Goal: Task Accomplishment & Management: Complete application form

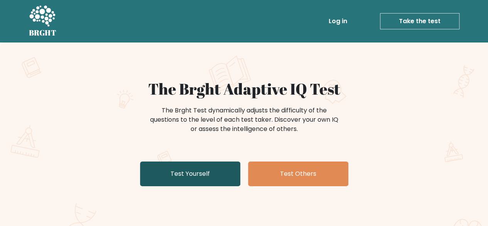
click at [200, 176] on link "Test Yourself" at bounding box center [190, 173] width 100 height 25
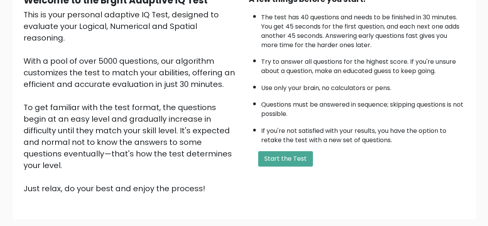
scroll to position [127, 0]
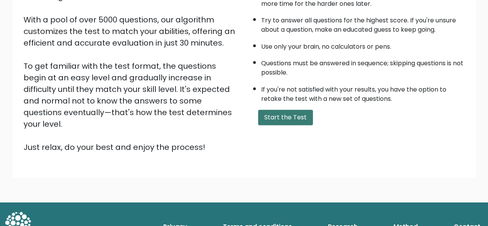
click at [280, 118] on button "Start the Test" at bounding box center [285, 117] width 55 height 15
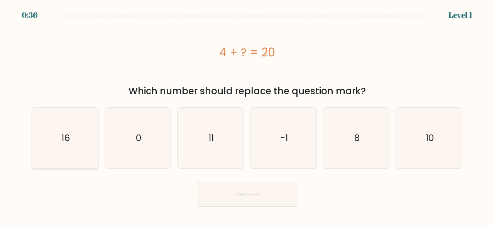
click at [66, 147] on icon "16" at bounding box center [65, 138] width 61 height 61
click at [247, 115] on input "a. 16" at bounding box center [247, 114] width 0 height 2
radio input "true"
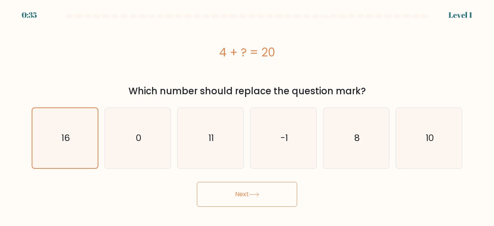
click at [271, 197] on button "Next" at bounding box center [247, 194] width 100 height 25
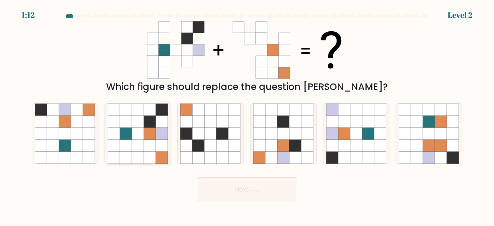
click at [140, 138] on icon at bounding box center [138, 134] width 12 height 12
click at [247, 115] on input "b." at bounding box center [247, 114] width 0 height 2
radio input "true"
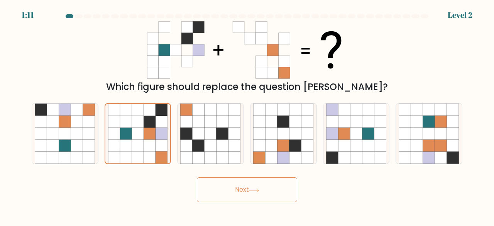
click at [256, 189] on icon at bounding box center [254, 190] width 10 height 4
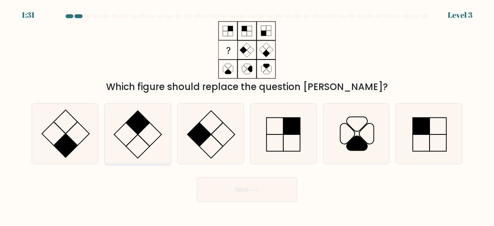
click at [134, 134] on icon at bounding box center [138, 133] width 61 height 61
click at [247, 115] on input "b." at bounding box center [247, 114] width 0 height 2
radio input "true"
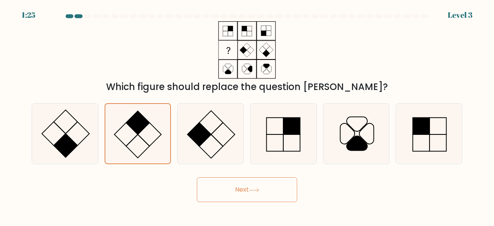
click at [259, 186] on button "Next" at bounding box center [247, 189] width 100 height 25
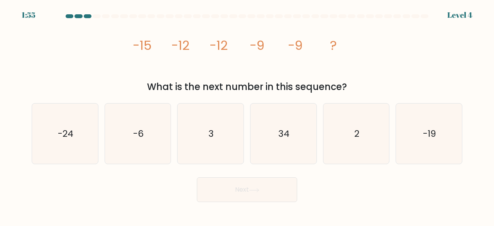
drag, startPoint x: 137, startPoint y: 45, endPoint x: 356, endPoint y: 85, distance: 223.0
click at [356, 85] on div "image/svg+xml -15 -12 -12 -9 -9 ? What is the next number in this sequence?" at bounding box center [247, 57] width 440 height 73
copy div "15 -12 -12 -9 -9 ? What is the next number in this sequence?"
click at [79, 133] on icon "-24" at bounding box center [65, 133] width 61 height 61
click at [247, 115] on input "a. -24" at bounding box center [247, 114] width 0 height 2
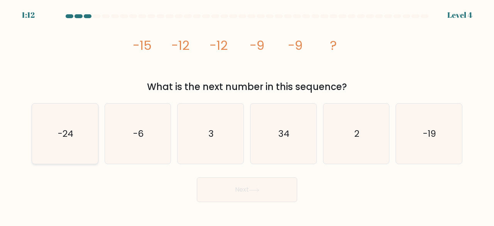
radio input "true"
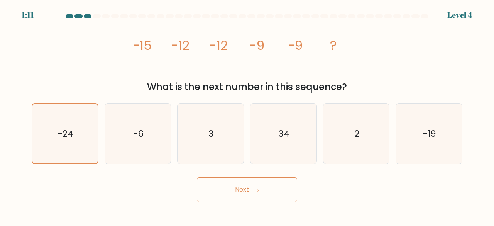
click at [245, 197] on button "Next" at bounding box center [247, 189] width 100 height 25
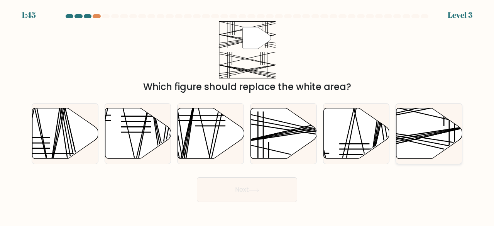
click at [432, 131] on icon at bounding box center [430, 133] width 66 height 51
click at [247, 115] on input "f." at bounding box center [247, 114] width 0 height 2
radio input "true"
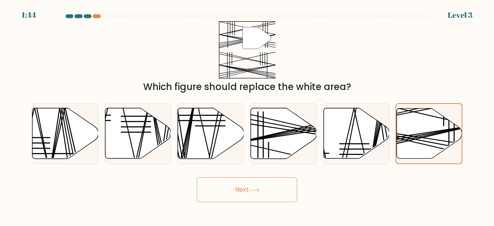
click at [246, 194] on button "Next" at bounding box center [247, 189] width 100 height 25
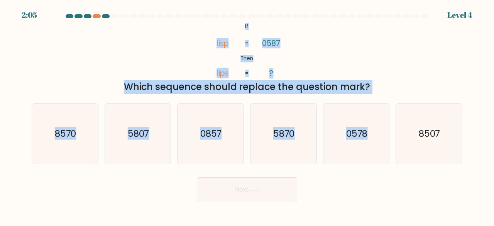
drag, startPoint x: 241, startPoint y: 24, endPoint x: 366, endPoint y: 94, distance: 143.8
click at [366, 94] on form "If ?" at bounding box center [247, 108] width 494 height 188
click at [370, 90] on div "Which sequence should replace the question mark?" at bounding box center [247, 87] width 422 height 14
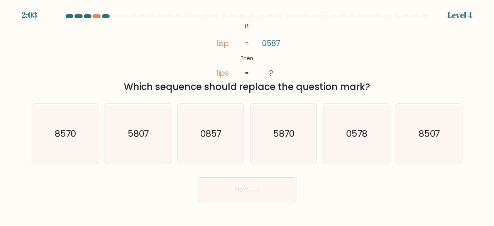
drag, startPoint x: 368, startPoint y: 88, endPoint x: 242, endPoint y: 29, distance: 138.9
click at [242, 29] on div "@import url('https://fonts.googleapis.com/css?family=Abril+Fatface:400,100,100i…" at bounding box center [247, 57] width 440 height 73
copy div "If Then lisp lips 0587 ? = = Which sequence should replace the question mark?"
click at [331, 63] on div "@import url('https://fonts.googleapis.com/css?family=Abril+Fatface:400,100,100i…" at bounding box center [247, 57] width 440 height 73
click at [295, 131] on text "5870" at bounding box center [284, 133] width 22 height 13
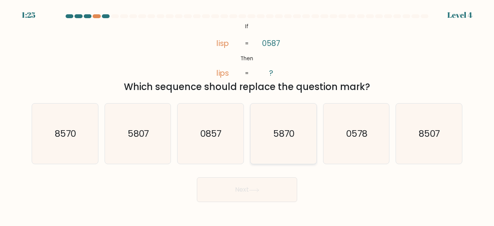
click at [247, 115] on input "d. 5870" at bounding box center [247, 114] width 0 height 2
radio input "true"
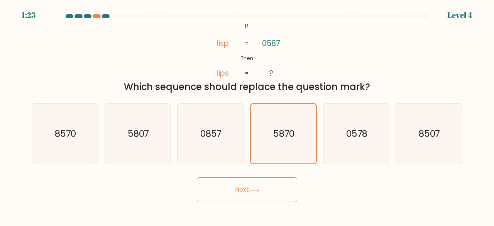
click at [235, 194] on button "Next" at bounding box center [247, 189] width 100 height 25
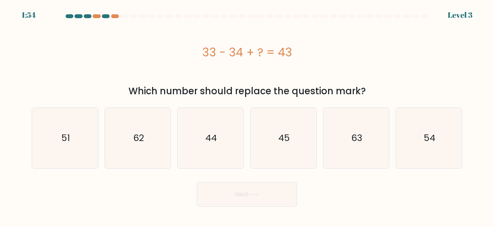
drag, startPoint x: 202, startPoint y: 50, endPoint x: 380, endPoint y: 89, distance: 181.9
click at [380, 89] on div "33 - 34 + ? = 43 Which number should replace the question mark?" at bounding box center [247, 59] width 440 height 77
click at [356, 72] on div "33 - 34 + ? = 43" at bounding box center [247, 52] width 431 height 62
drag, startPoint x: 202, startPoint y: 52, endPoint x: 290, endPoint y: 54, distance: 88.0
click at [290, 54] on div "33 - 34 + ? = 43" at bounding box center [247, 52] width 431 height 17
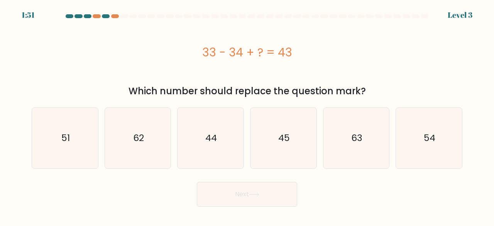
copy div "33 - 34 + ? = 43"
click at [224, 132] on icon "44" at bounding box center [210, 138] width 61 height 61
click at [247, 115] on input "c. 44" at bounding box center [247, 114] width 0 height 2
radio input "true"
click at [238, 190] on button "Next" at bounding box center [247, 194] width 100 height 25
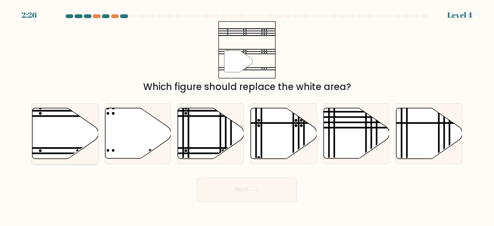
click at [83, 141] on icon at bounding box center [65, 133] width 66 height 51
click at [247, 115] on input "a." at bounding box center [247, 114] width 0 height 2
radio input "true"
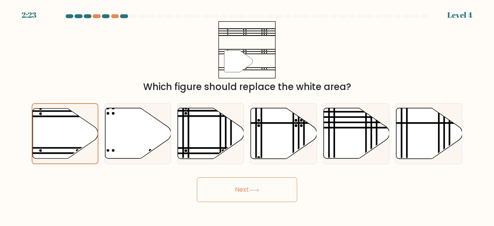
click at [242, 188] on button "Next" at bounding box center [247, 189] width 100 height 25
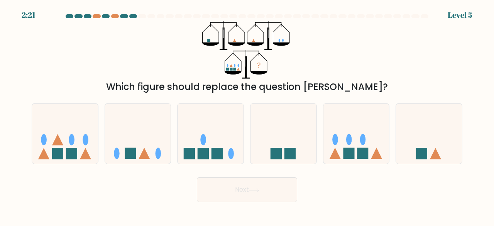
click at [224, 185] on button "Next" at bounding box center [247, 189] width 100 height 25
click at [349, 68] on div "? Which figure should replace the question mark?" at bounding box center [247, 57] width 440 height 73
click at [78, 137] on icon at bounding box center [65, 133] width 66 height 54
click at [247, 115] on input "a." at bounding box center [247, 114] width 0 height 2
radio input "true"
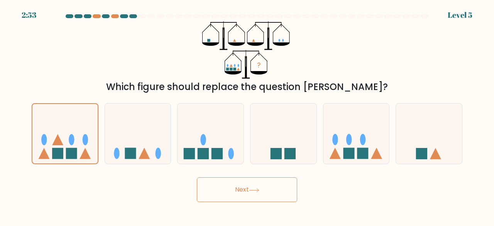
click at [242, 190] on button "Next" at bounding box center [247, 189] width 100 height 25
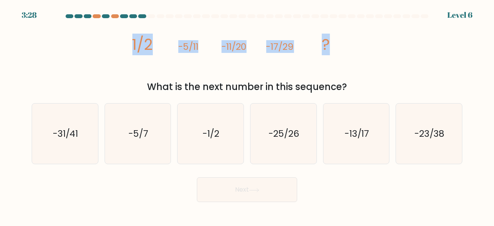
drag, startPoint x: 128, startPoint y: 42, endPoint x: 335, endPoint y: 58, distance: 208.0
click at [335, 58] on div "image/svg+xml 1/2 -5/11 -11/20 -17/29 ? What is the next number in this sequenc…" at bounding box center [247, 57] width 440 height 73
copy g "1/2 -5/11 -11/20 -17/29 ?"
click at [385, 76] on div "image/svg+xml 1/2 -5/11 -11/20 -17/29 ? What is the next number in this sequenc…" at bounding box center [247, 57] width 440 height 73
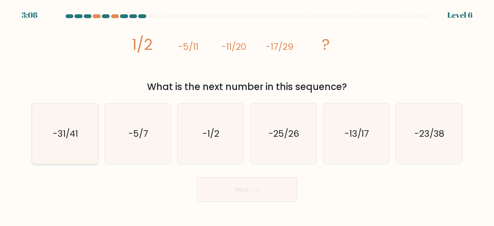
click at [71, 130] on text "-31/41" at bounding box center [65, 133] width 25 height 13
click at [247, 115] on input "a. -31/41" at bounding box center [247, 114] width 0 height 2
radio input "true"
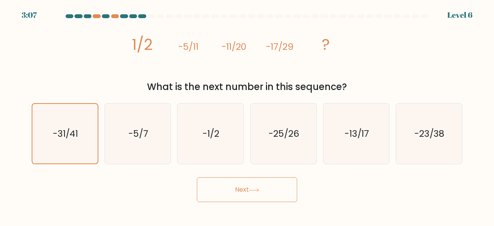
click at [276, 190] on button "Next" at bounding box center [247, 189] width 100 height 25
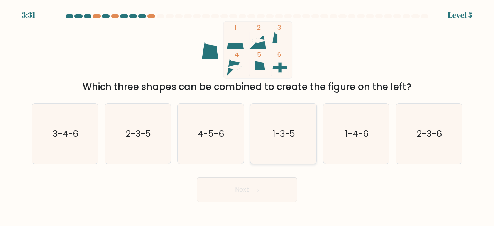
click at [297, 132] on icon "1-3-5" at bounding box center [283, 133] width 61 height 61
click at [247, 115] on input "d. 1-3-5" at bounding box center [247, 114] width 0 height 2
radio input "true"
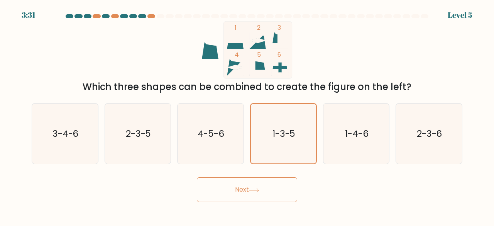
click at [248, 185] on button "Next" at bounding box center [247, 189] width 100 height 25
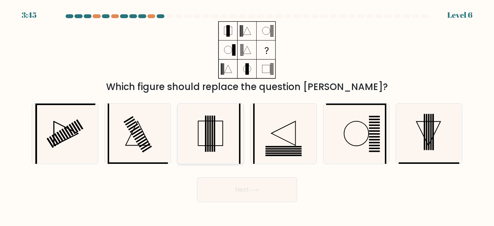
click at [198, 129] on rect at bounding box center [210, 133] width 25 height 25
click at [247, 115] on input "c." at bounding box center [247, 114] width 0 height 2
radio input "true"
click at [225, 189] on button "Next" at bounding box center [247, 189] width 100 height 25
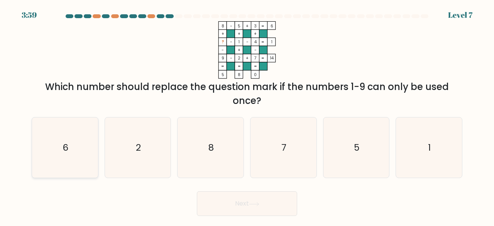
click at [88, 149] on icon "6" at bounding box center [65, 147] width 61 height 61
click at [247, 115] on input "a. 6" at bounding box center [247, 114] width 0 height 2
radio input "true"
click at [259, 203] on icon at bounding box center [254, 204] width 10 height 4
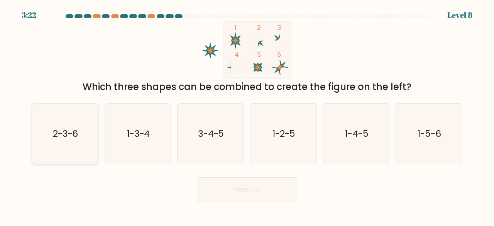
click at [72, 137] on text "2-3-6" at bounding box center [65, 133] width 25 height 13
click at [247, 115] on input "a. 2-3-6" at bounding box center [247, 114] width 0 height 2
radio input "true"
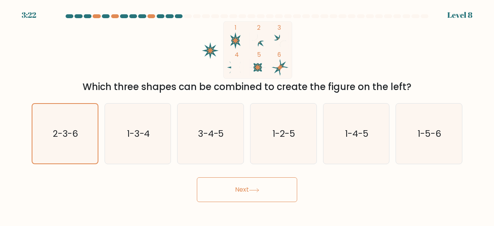
click at [211, 193] on button "Next" at bounding box center [247, 189] width 100 height 25
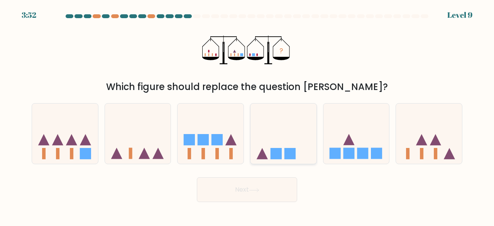
click at [283, 148] on icon at bounding box center [284, 133] width 66 height 54
click at [247, 115] on input "d." at bounding box center [247, 114] width 0 height 2
radio input "true"
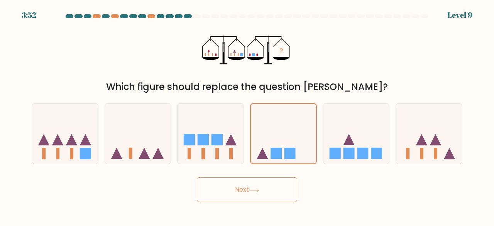
click at [268, 192] on button "Next" at bounding box center [247, 189] width 100 height 25
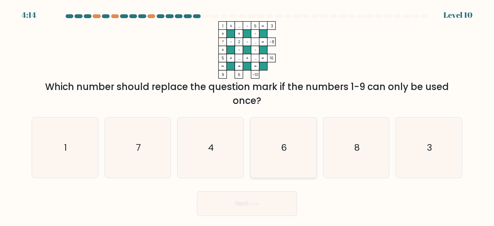
click at [289, 129] on icon "6" at bounding box center [283, 147] width 61 height 61
click at [247, 115] on input "d. 6" at bounding box center [247, 114] width 0 height 2
radio input "true"
click at [350, 142] on icon "8" at bounding box center [356, 147] width 61 height 61
click at [247, 115] on input "e. 8" at bounding box center [247, 114] width 0 height 2
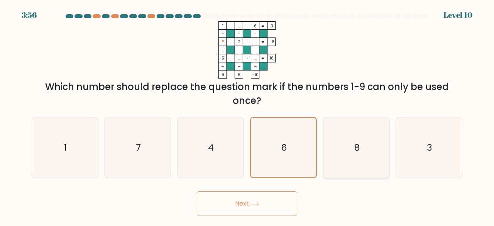
radio input "true"
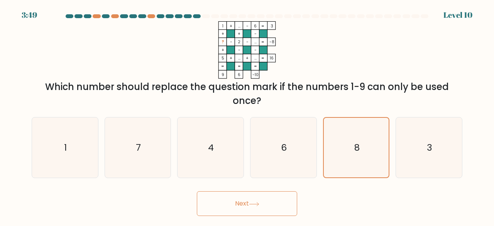
click at [252, 201] on button "Next" at bounding box center [247, 203] width 100 height 25
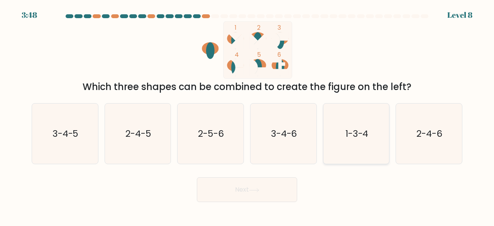
click at [354, 134] on text "1-3-4" at bounding box center [357, 133] width 23 height 13
click at [247, 115] on input "e. 1-3-4" at bounding box center [247, 114] width 0 height 2
radio input "true"
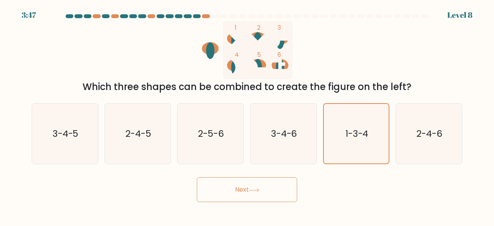
click at [264, 182] on button "Next" at bounding box center [247, 189] width 100 height 25
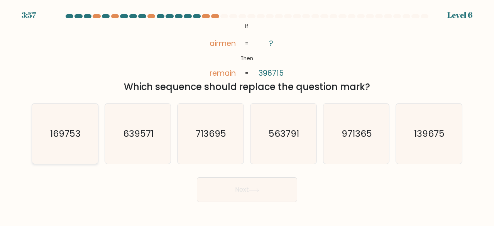
click at [77, 139] on text "169753" at bounding box center [65, 133] width 31 height 13
click at [247, 115] on input "a. 169753" at bounding box center [247, 114] width 0 height 2
radio input "true"
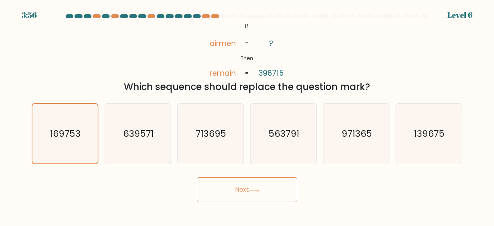
click at [347, 188] on div "Next" at bounding box center [247, 187] width 440 height 29
click at [68, 134] on text "169753" at bounding box center [65, 133] width 31 height 12
click at [247, 115] on input "a. 169753" at bounding box center [247, 114] width 0 height 2
click at [232, 198] on button "Next" at bounding box center [247, 189] width 100 height 25
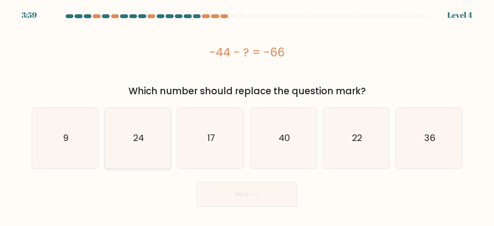
click at [152, 145] on icon "24" at bounding box center [138, 138] width 61 height 61
click at [247, 115] on input "b. 24" at bounding box center [247, 114] width 0 height 2
radio input "true"
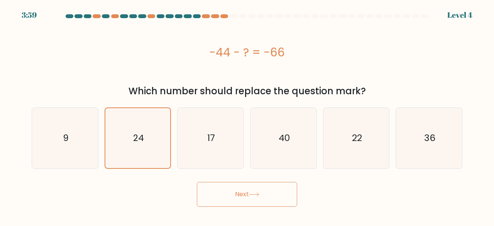
click at [259, 194] on icon at bounding box center [254, 194] width 10 height 4
